Goal: Task Accomplishment & Management: Manage account settings

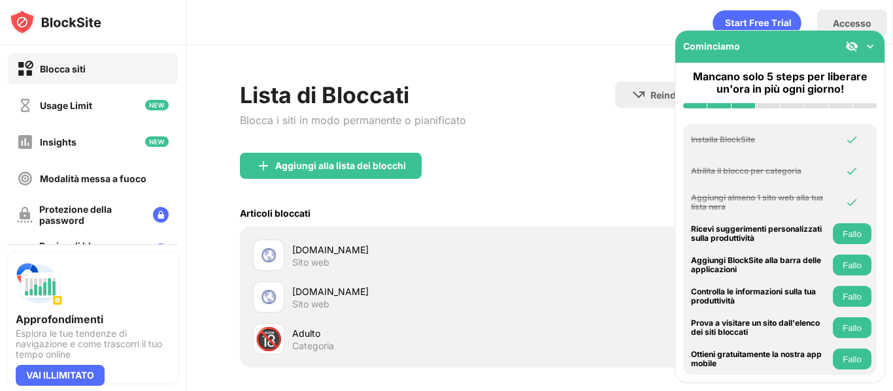
click at [344, 254] on div "gaystrystcams.com" at bounding box center [416, 250] width 248 height 14
click at [872, 49] on img at bounding box center [869, 46] width 13 height 13
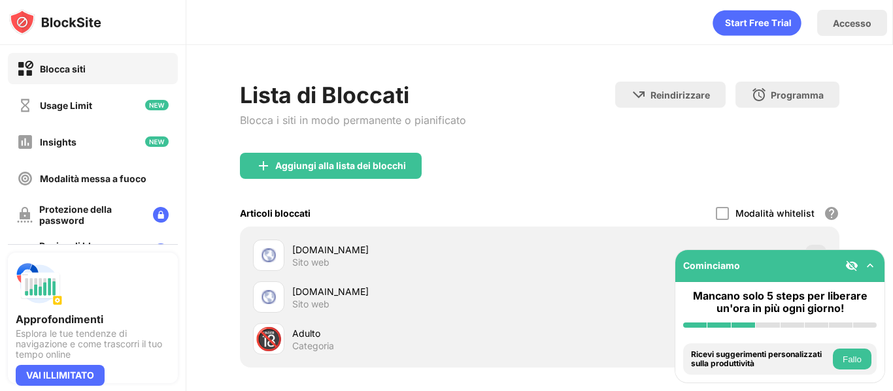
click at [872, 261] on img at bounding box center [869, 265] width 13 height 13
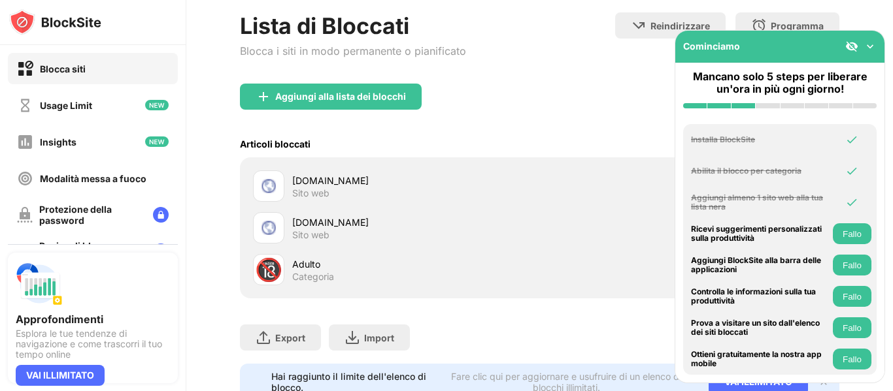
scroll to position [125, 0]
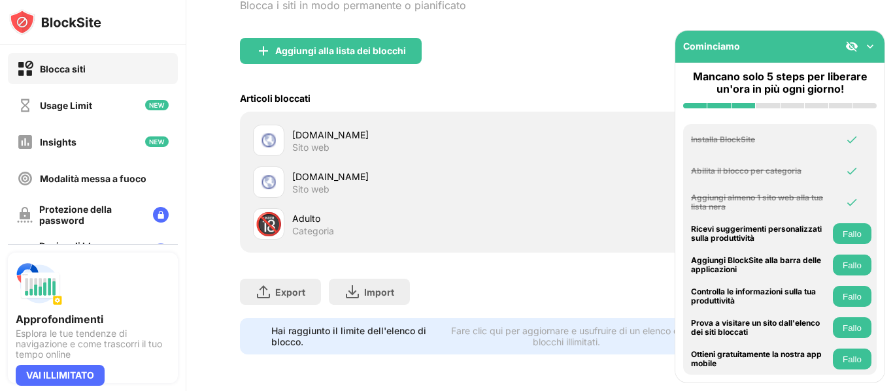
click at [285, 125] on div "gaystrystcams.com Sito web" at bounding box center [396, 140] width 287 height 31
click at [254, 144] on div "gaystrystcams.com Sito web" at bounding box center [396, 140] width 287 height 31
click at [870, 47] on img at bounding box center [869, 46] width 13 height 13
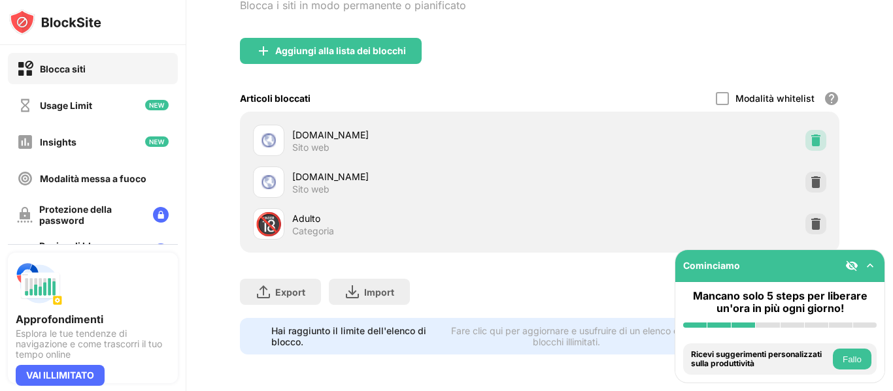
click at [812, 130] on div at bounding box center [815, 140] width 21 height 21
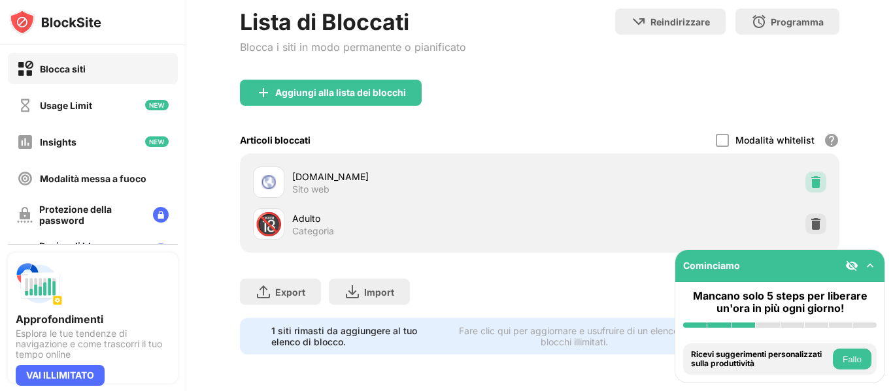
click at [809, 176] on img at bounding box center [815, 182] width 13 height 13
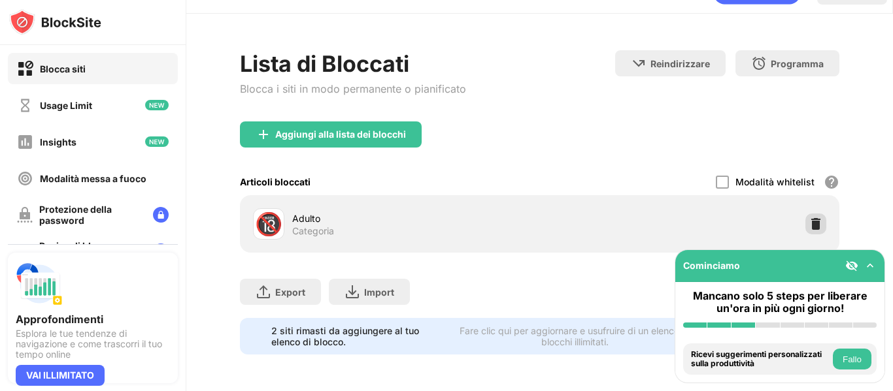
click at [809, 218] on img at bounding box center [815, 224] width 13 height 13
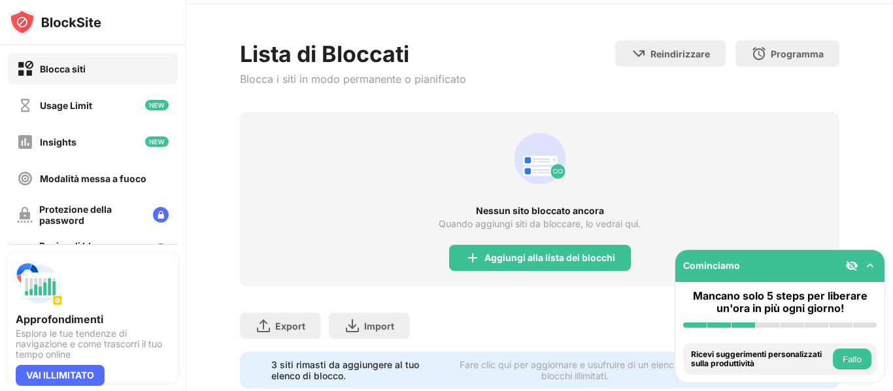
scroll to position [85, 0]
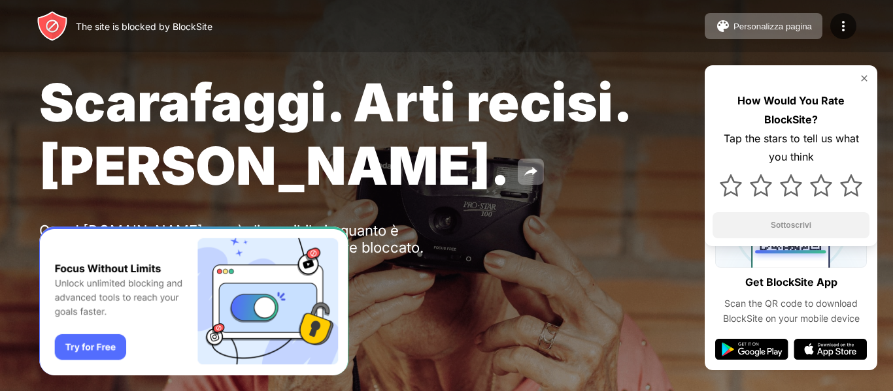
click at [84, 350] on img "Banner Message" at bounding box center [193, 302] width 309 height 150
